Goal: Navigation & Orientation: Find specific page/section

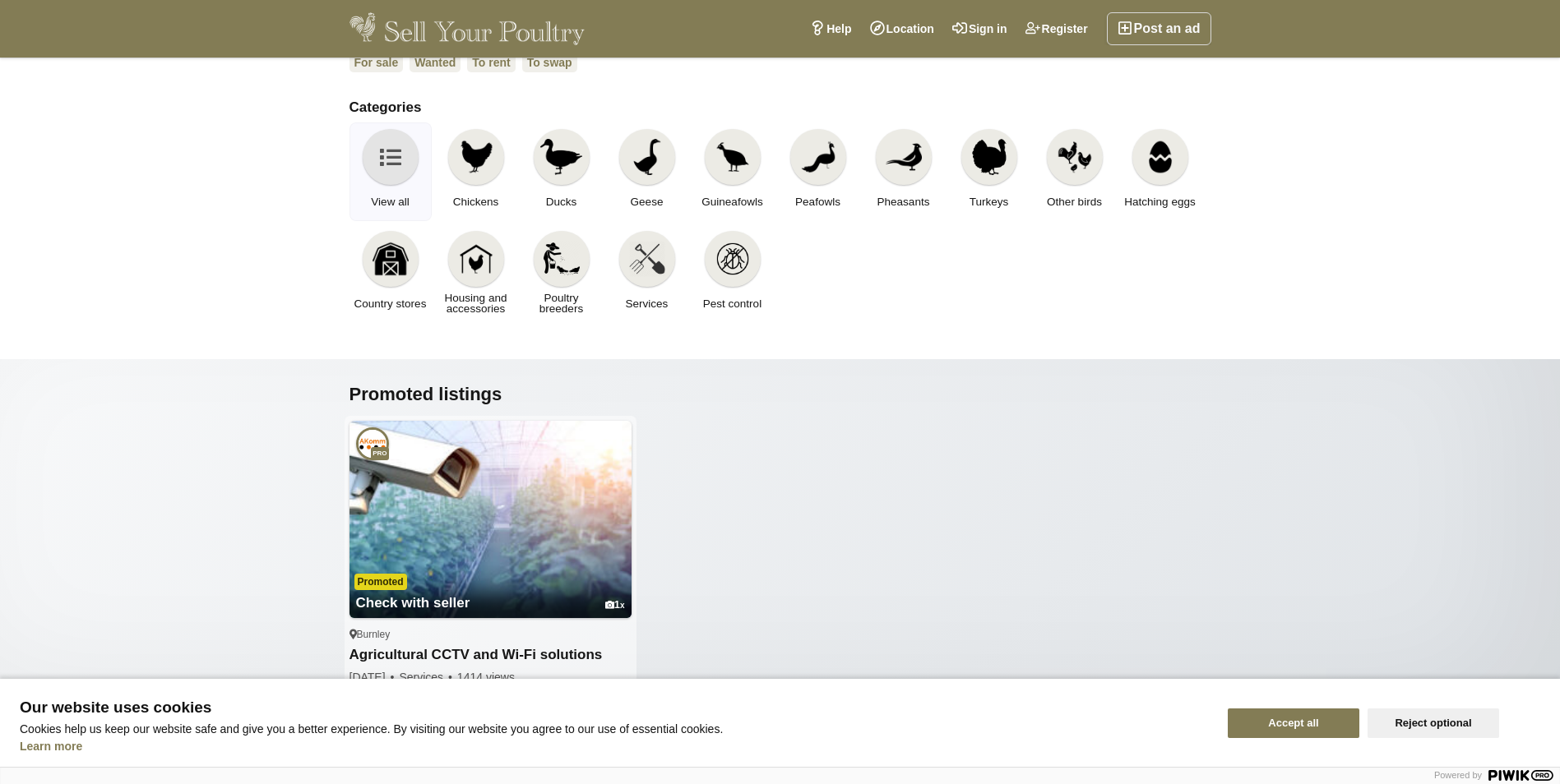
scroll to position [246, 0]
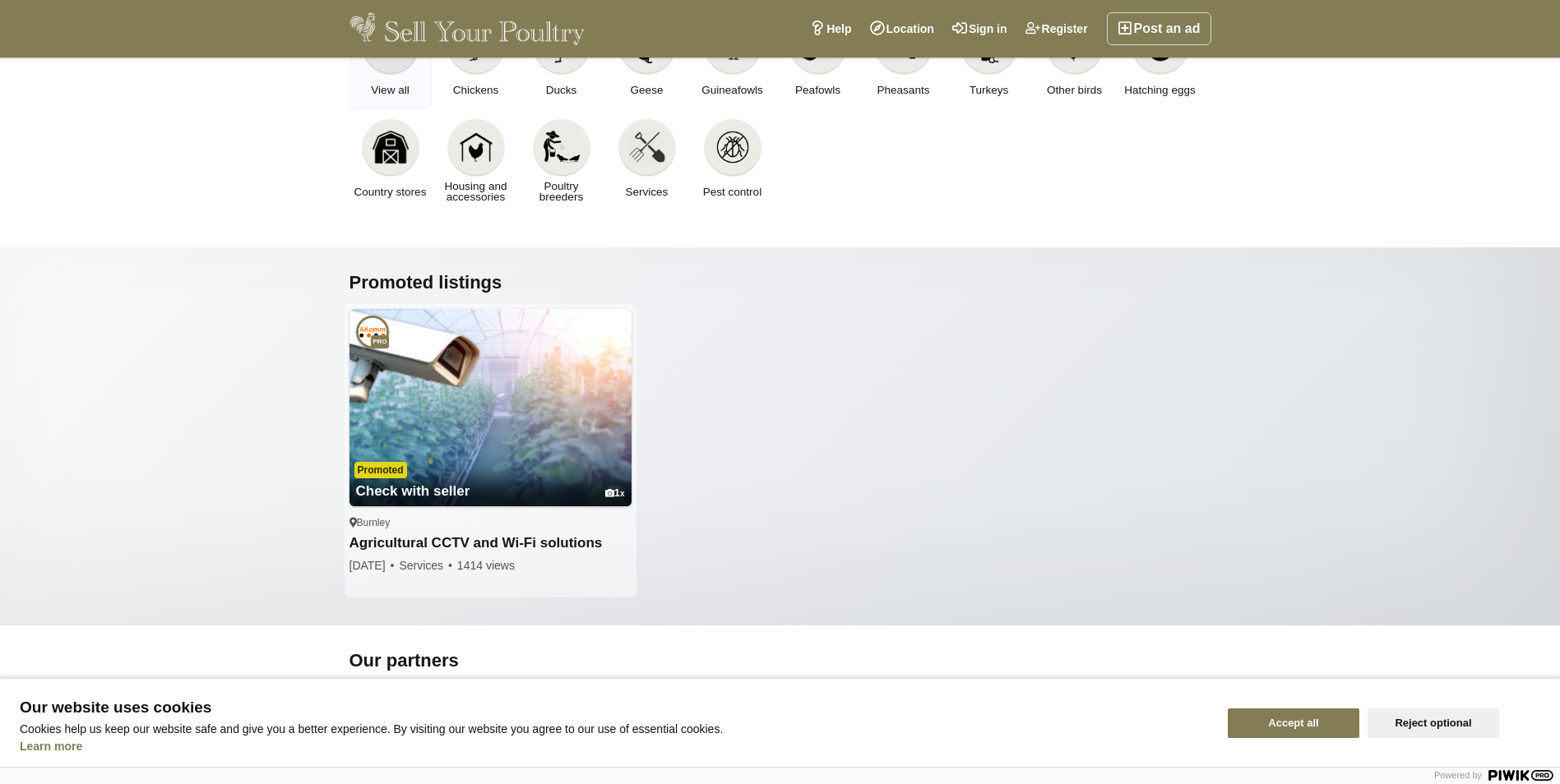
click at [1294, 728] on button "Accept all" at bounding box center [1293, 724] width 132 height 30
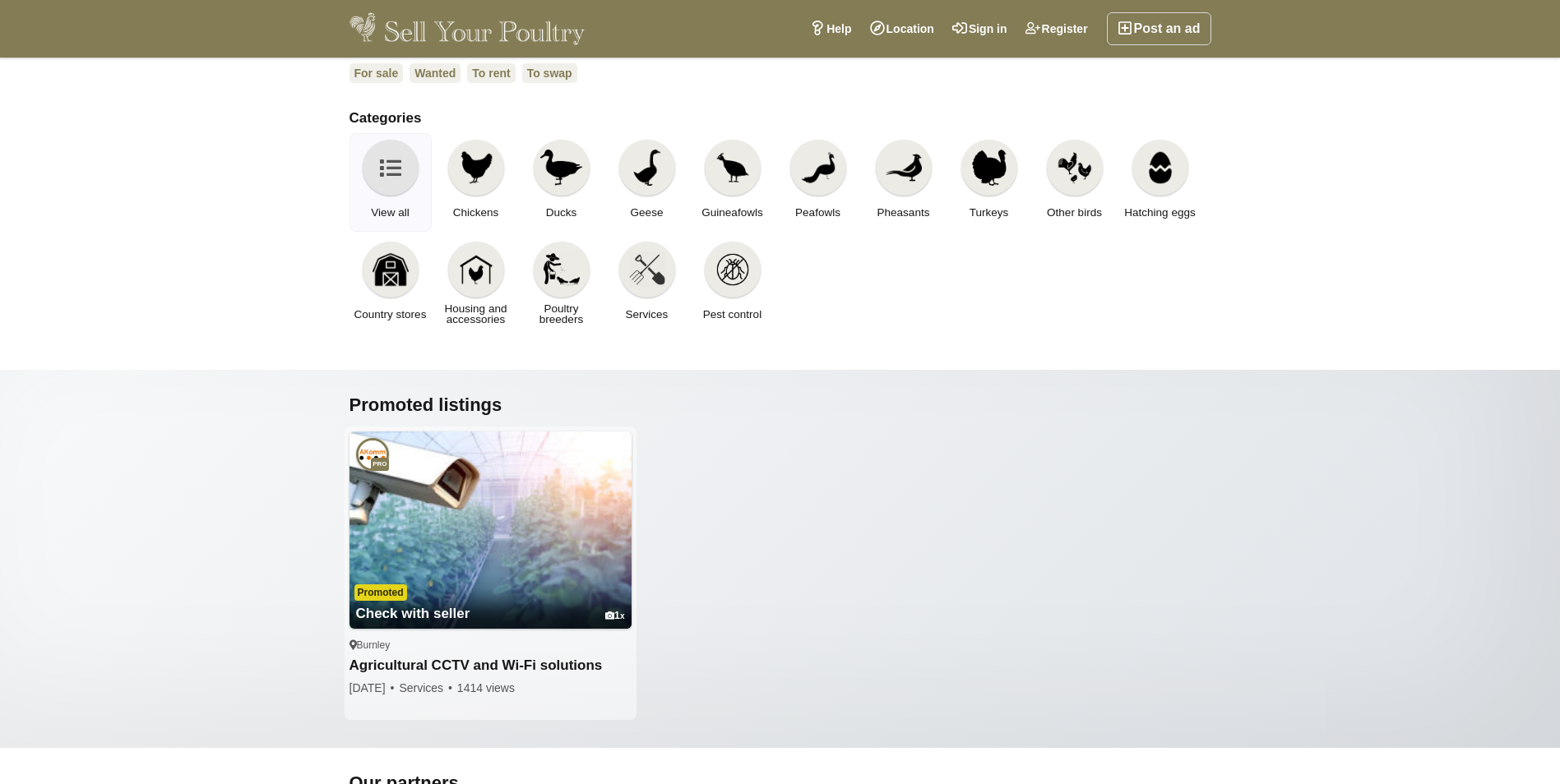
scroll to position [0, 0]
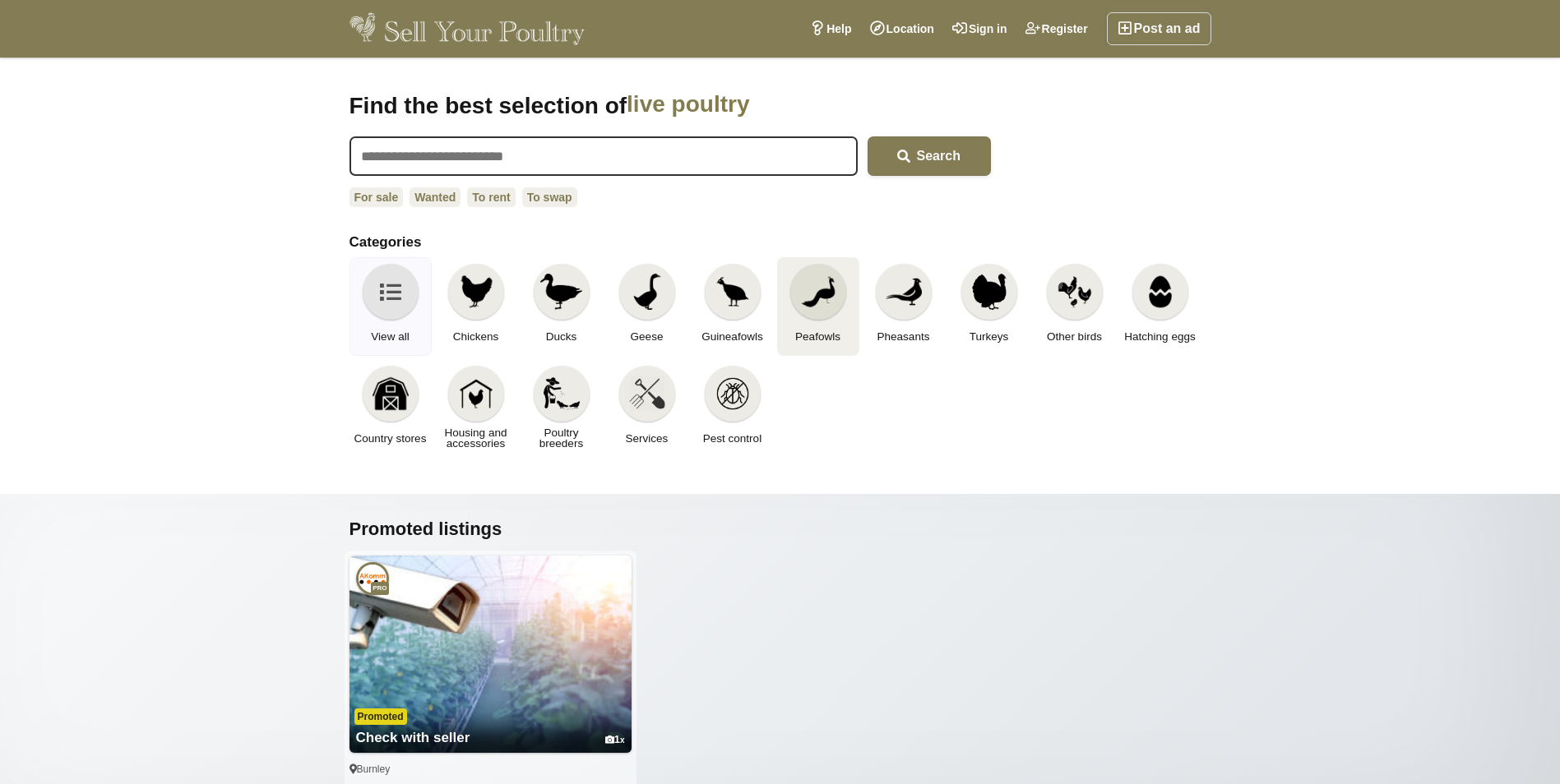
click at [787, 301] on link "Peafowls" at bounding box center [817, 307] width 82 height 99
click at [932, 325] on h3 "Pheasants" at bounding box center [903, 336] width 72 height 27
click at [1070, 315] on div at bounding box center [1075, 291] width 55 height 55
click at [501, 412] on link "Housing and accessories" at bounding box center [475, 409] width 82 height 99
click at [652, 307] on img at bounding box center [647, 291] width 37 height 37
